Goal: Information Seeking & Learning: Learn about a topic

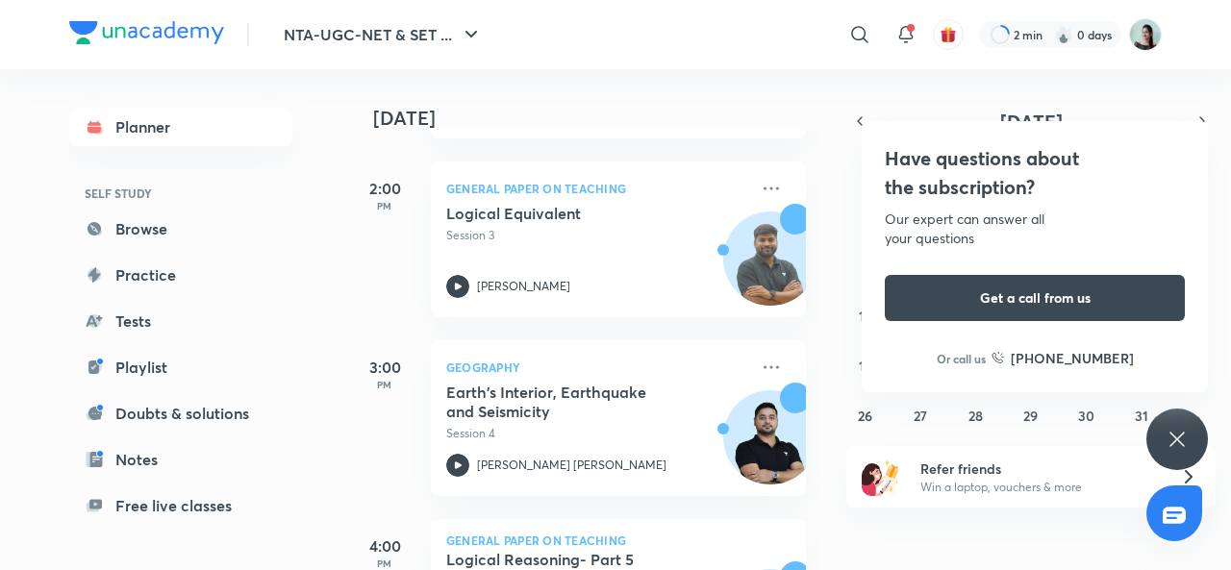
scroll to position [974, 0]
click at [1191, 436] on div "Have questions about the subscription? Our expert can answer all your questions…" at bounding box center [1178, 440] width 62 height 62
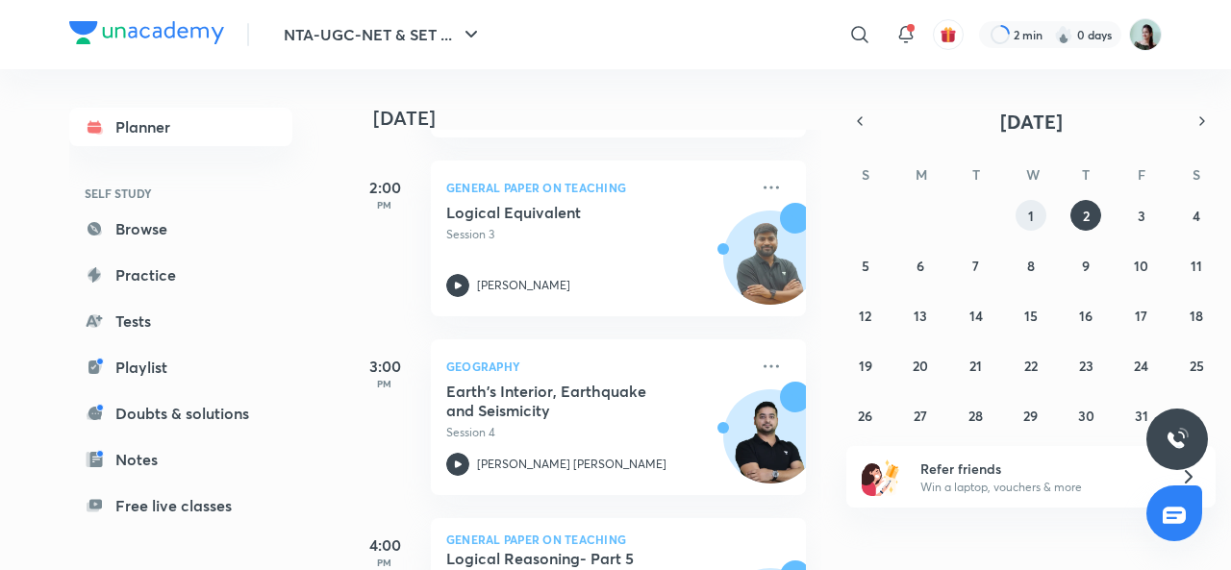
click at [1037, 223] on button "1" at bounding box center [1031, 215] width 31 height 31
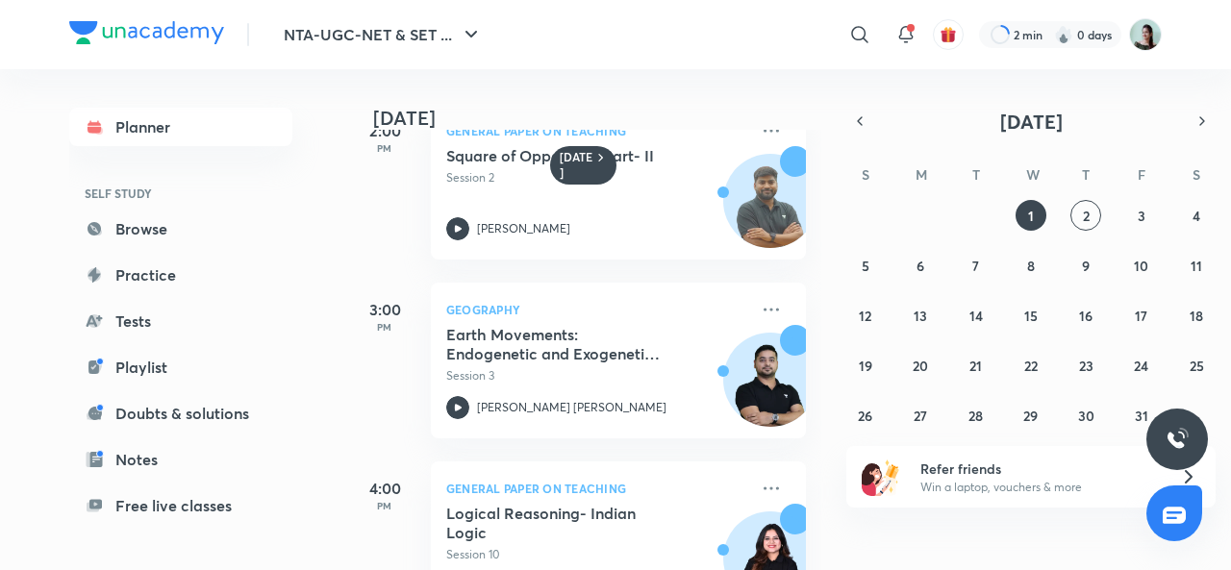
scroll to position [588, 0]
click at [544, 340] on h5 "Earth Movements: Endogenetic and Exogenetic Forces" at bounding box center [566, 343] width 240 height 38
